Goal: Learn about a topic

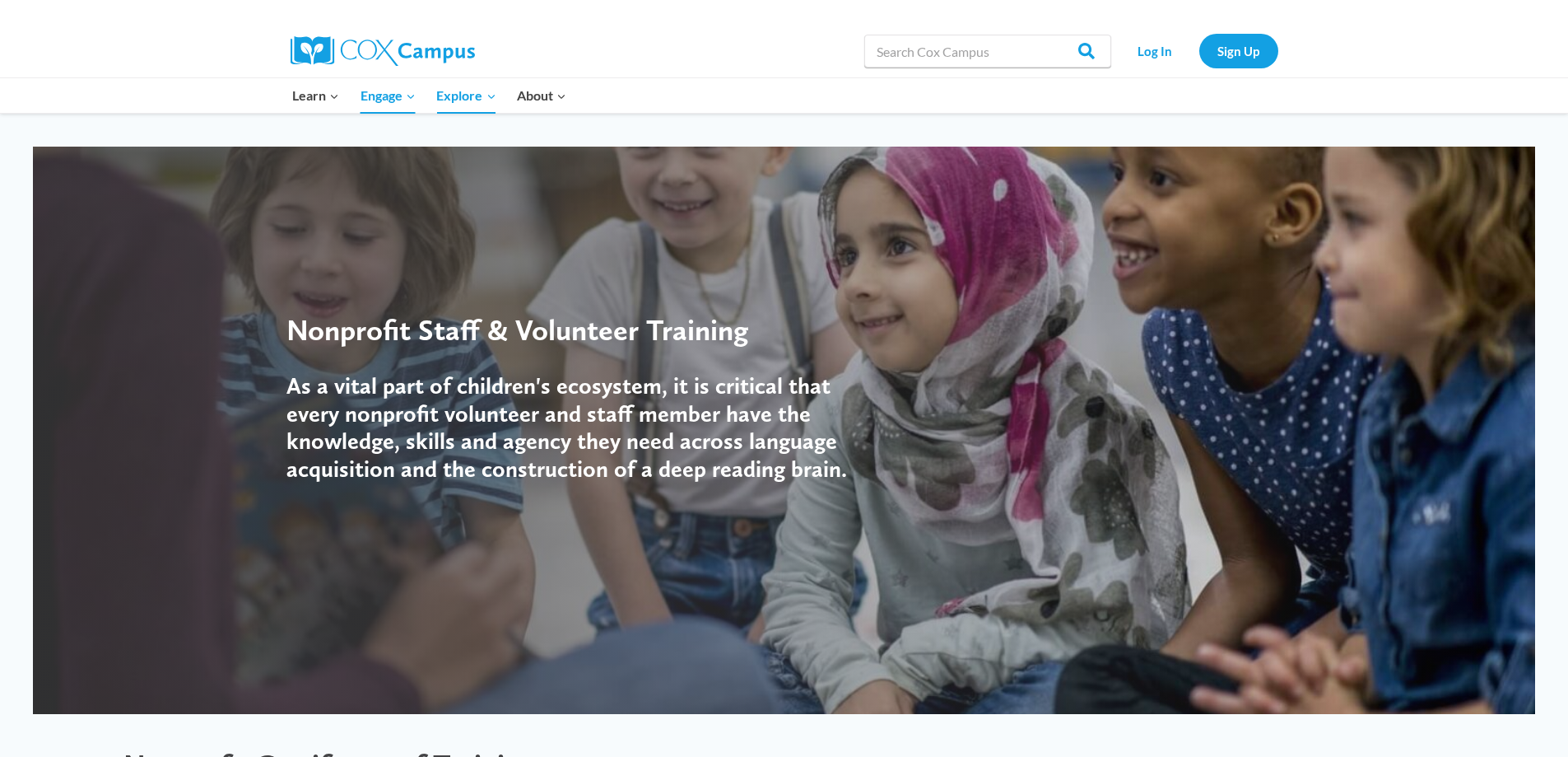
click at [1336, 599] on div at bounding box center [784, 430] width 1502 height 567
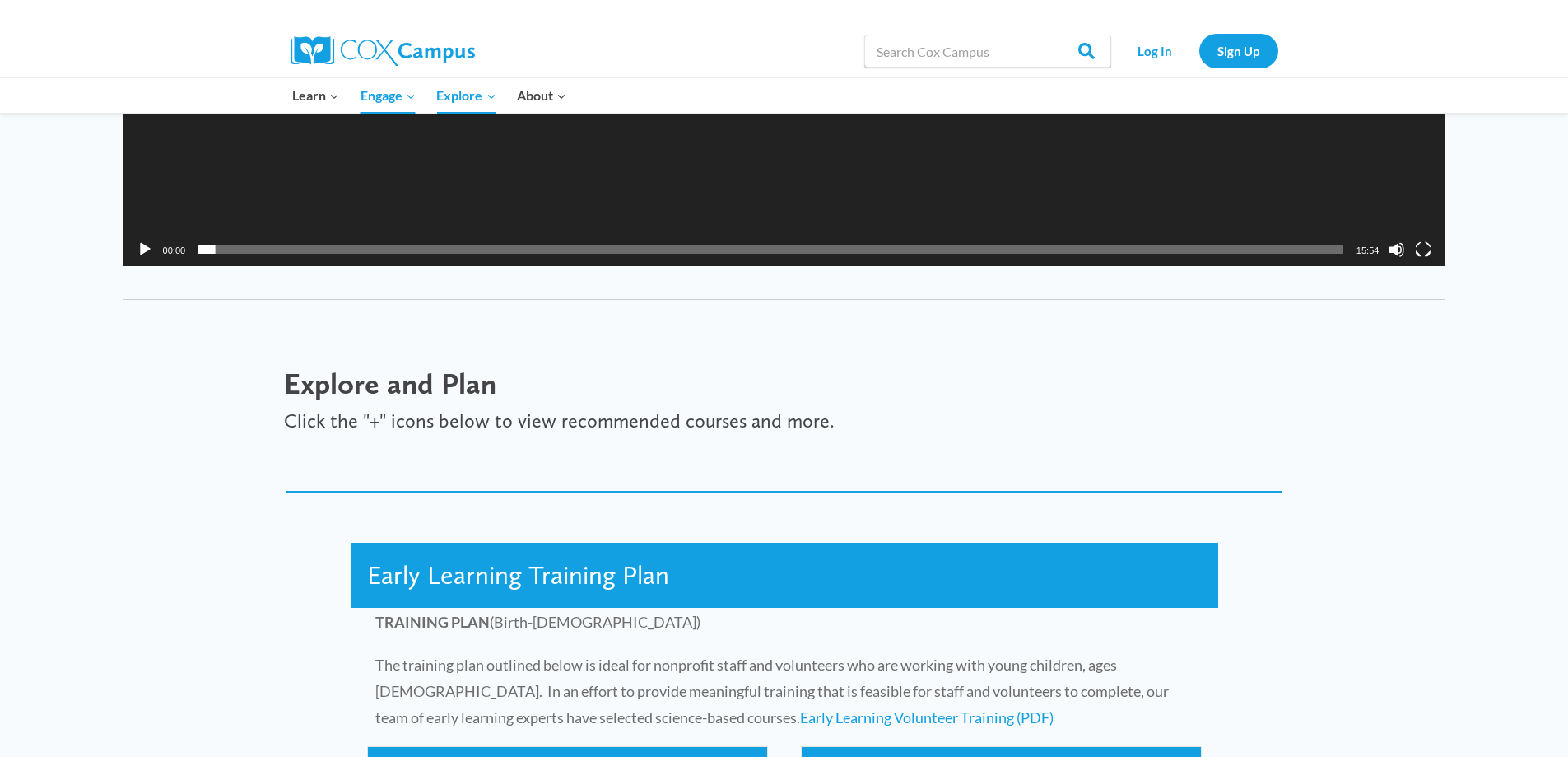
scroll to position [2388, 0]
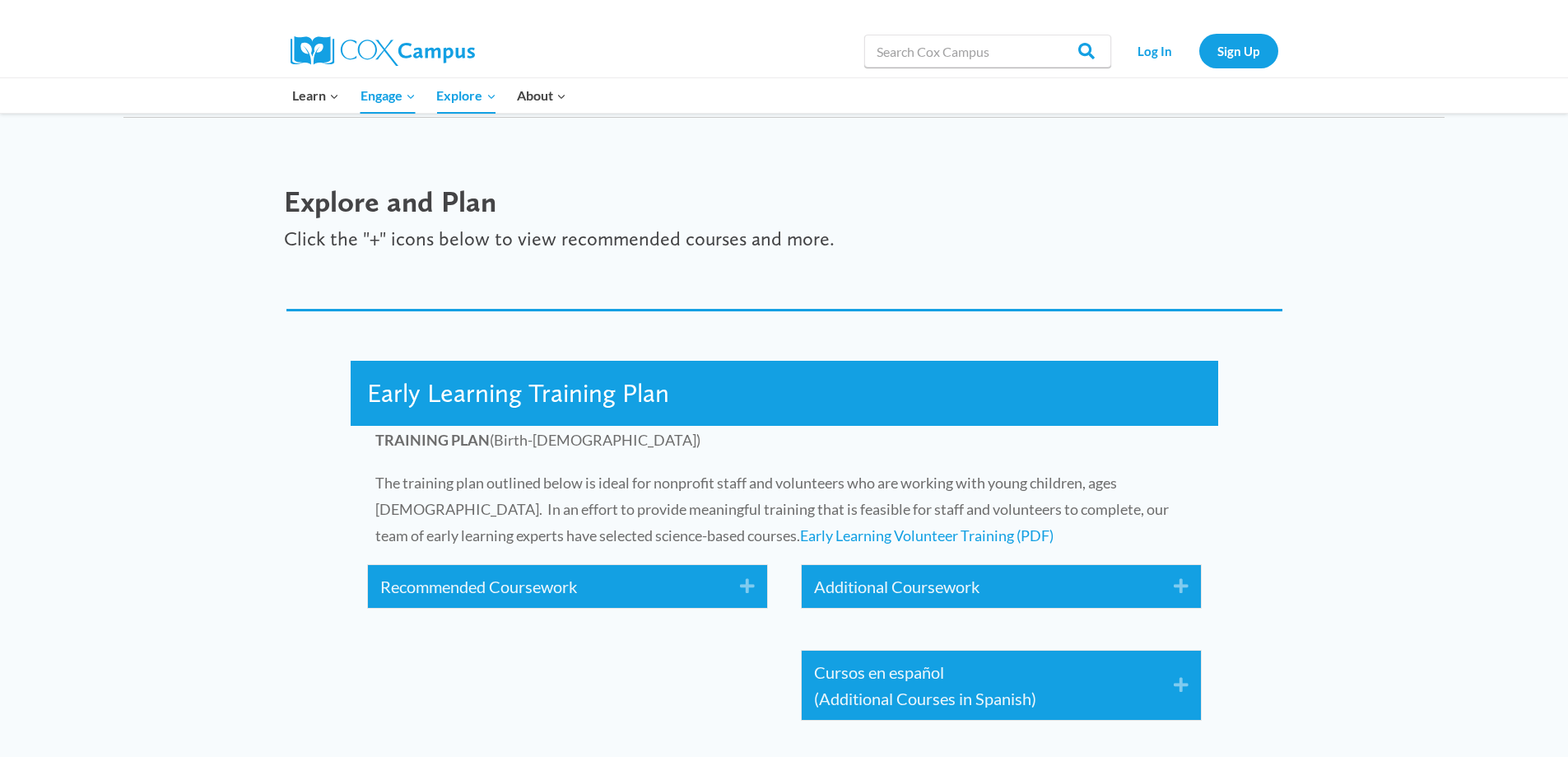
click at [744, 583] on icon "Expand" at bounding box center [741, 586] width 27 height 26
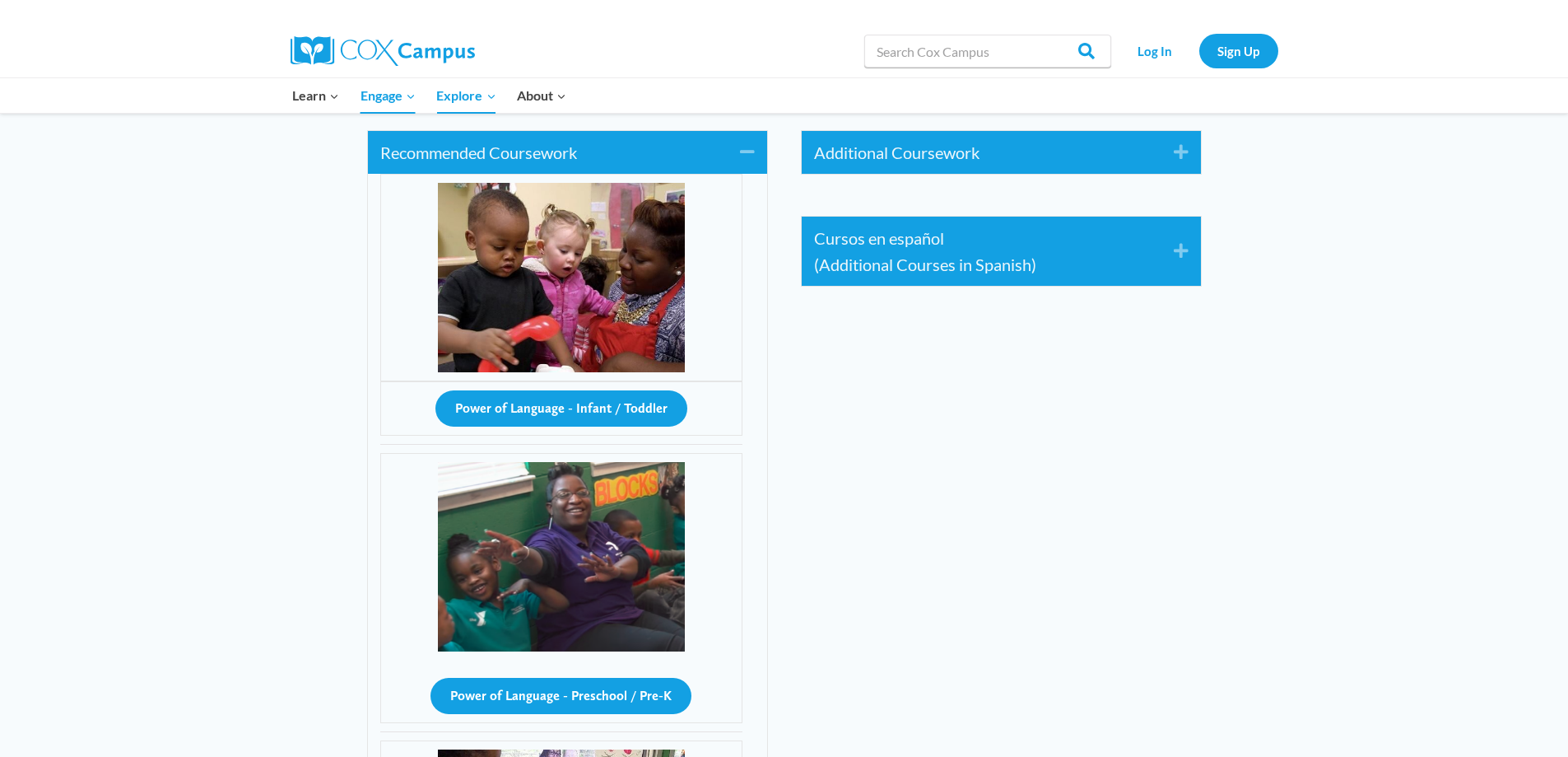
scroll to position [2737, 0]
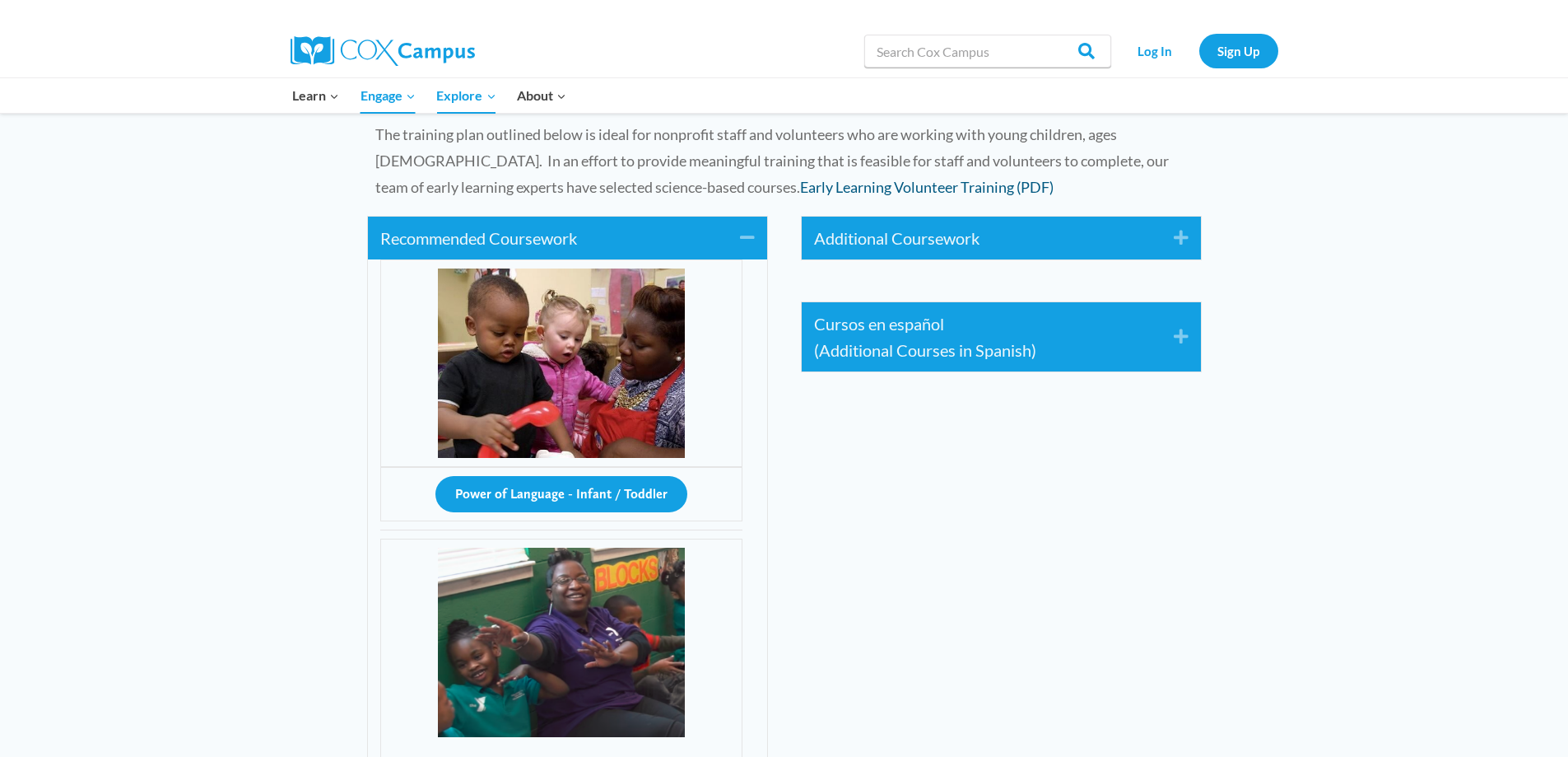
click at [822, 190] on link "Early Learning Volunteer Training (PDF)" at bounding box center [927, 186] width 254 height 18
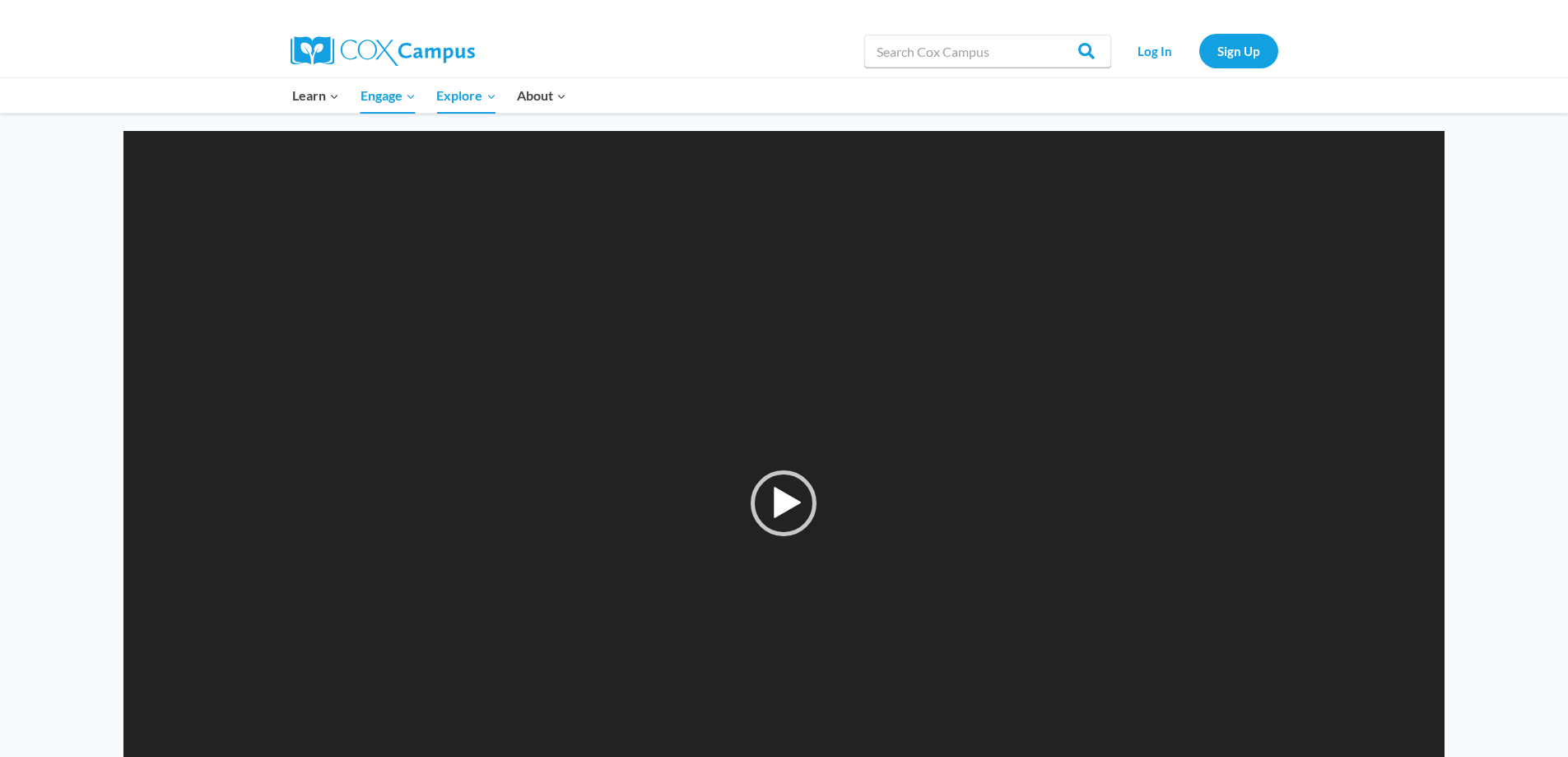
scroll to position [1501, 0]
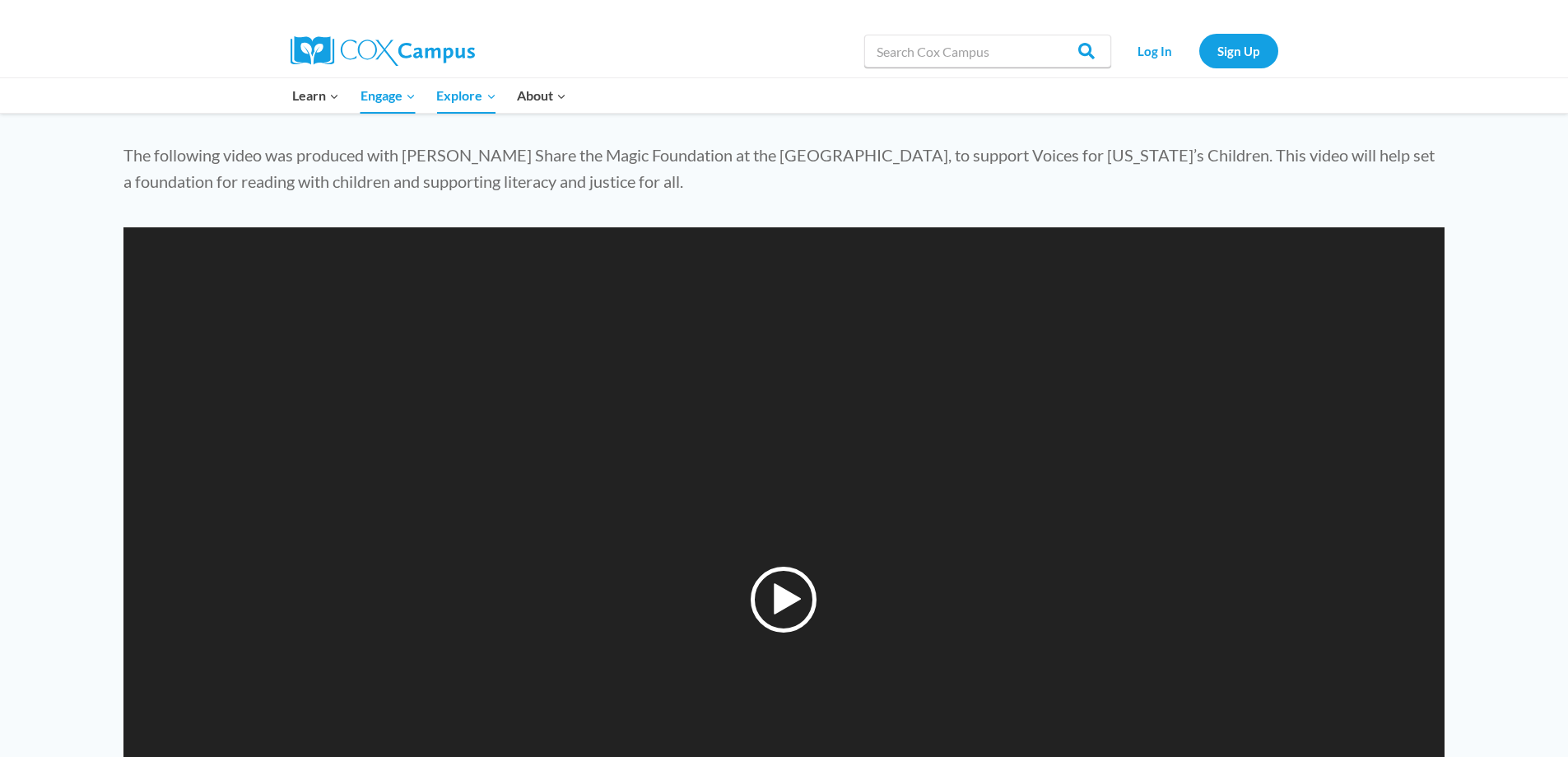
click at [776, 597] on div "Play" at bounding box center [784, 600] width 66 height 66
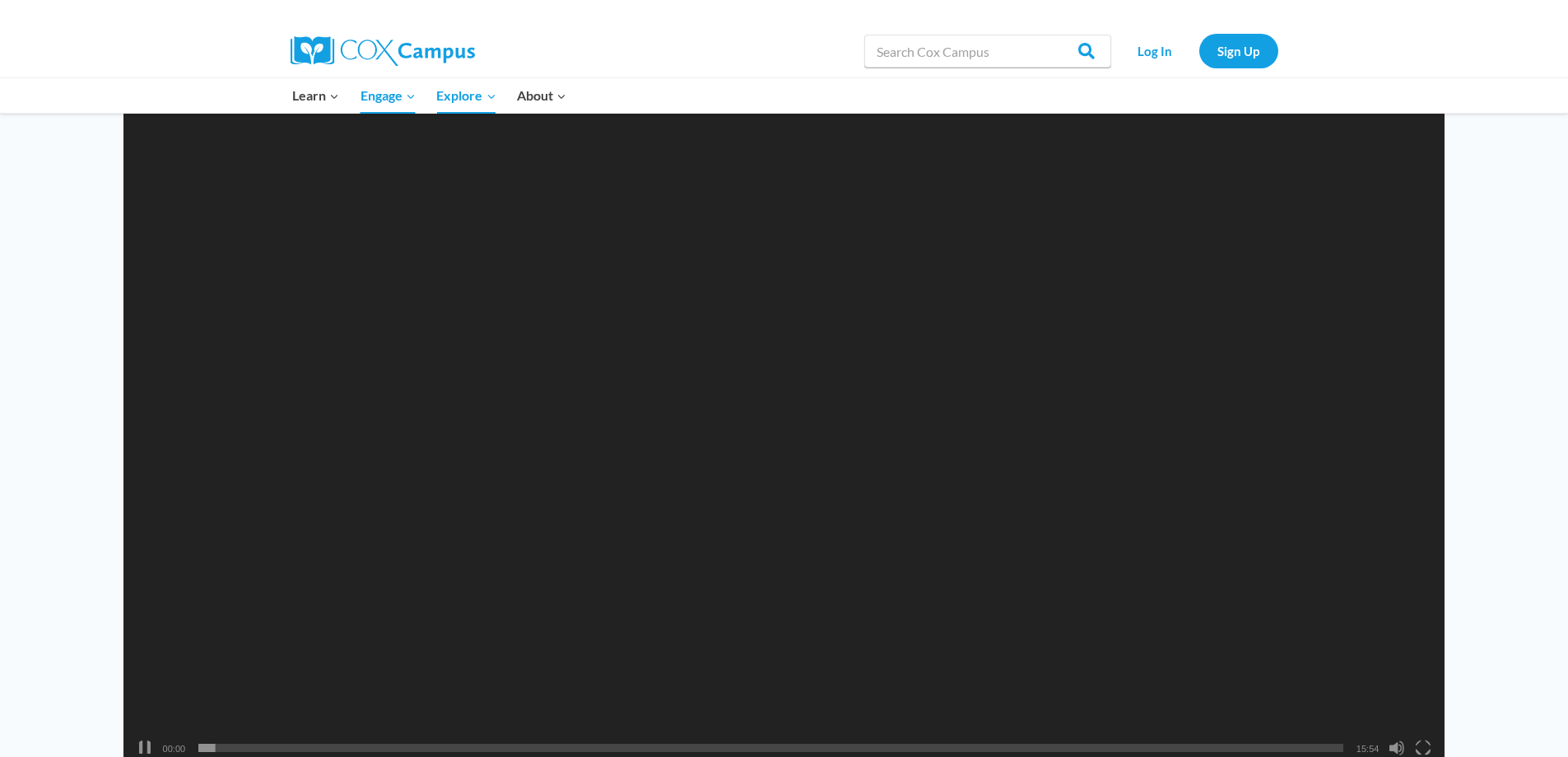
scroll to position [1715, 0]
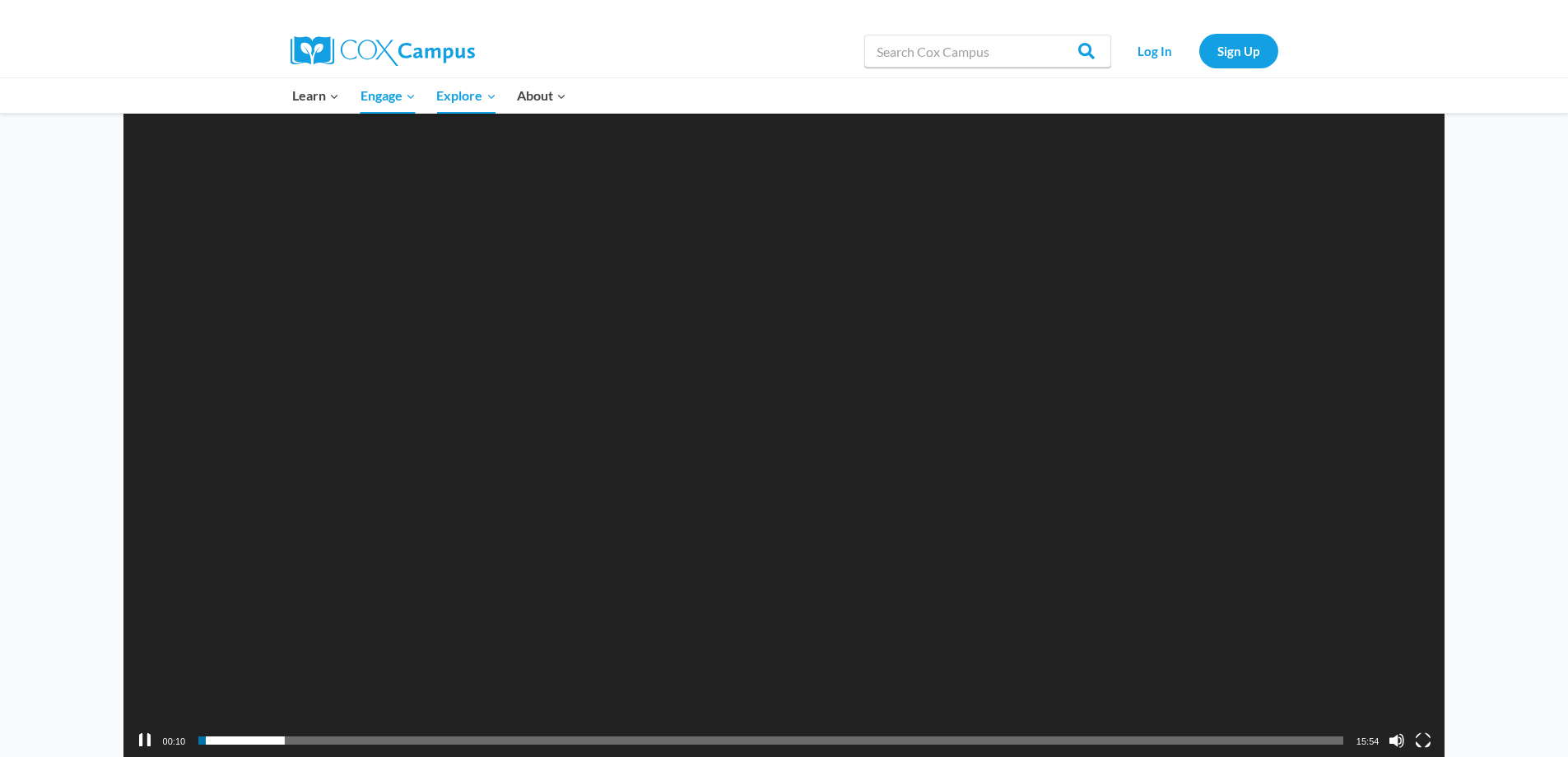
click at [240, 747] on div "00:52" at bounding box center [771, 740] width 1145 height 33
click at [137, 746] on div "Video Player" at bounding box center [144, 740] width 26 height 33
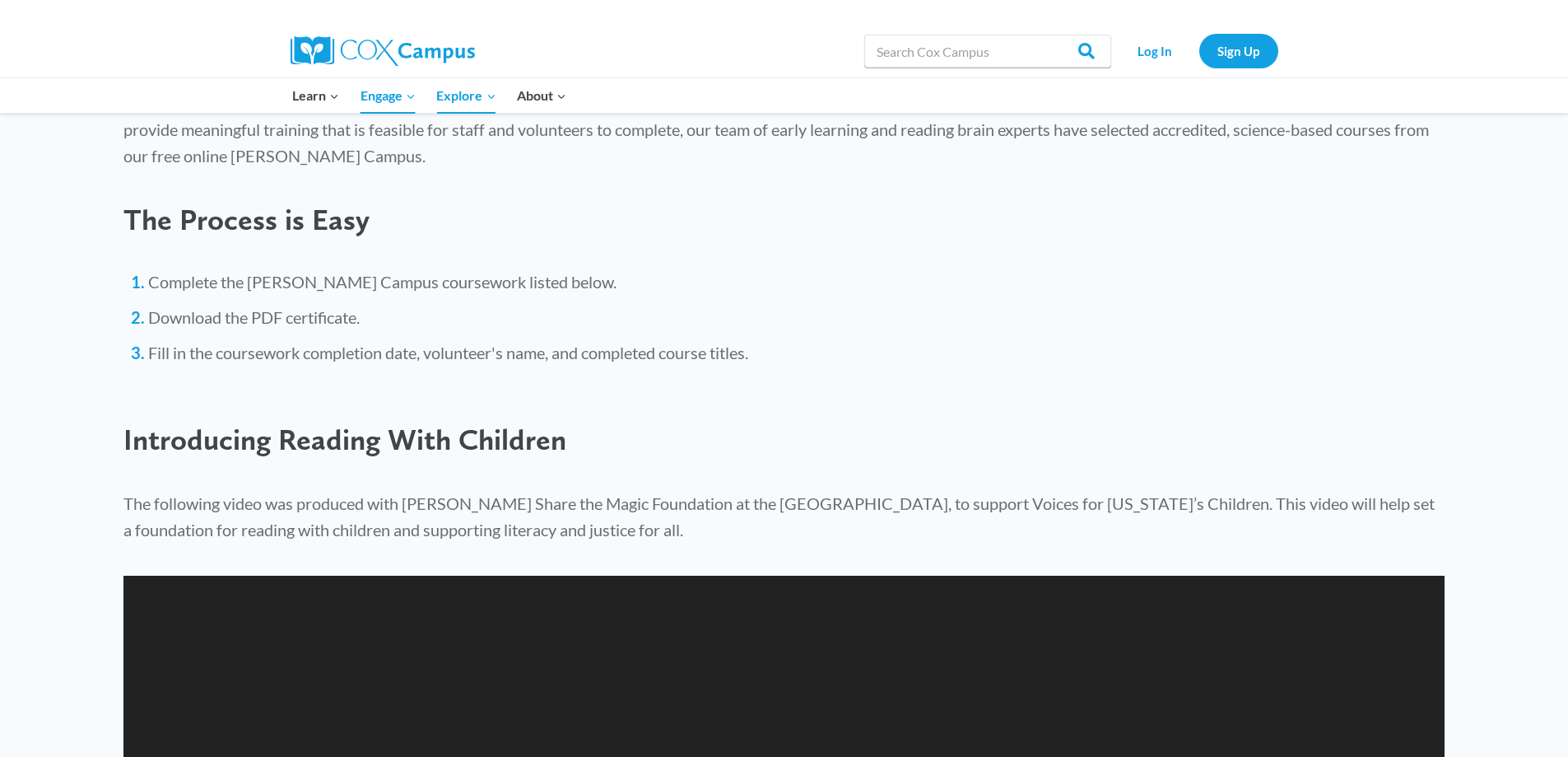
scroll to position [1115, 0]
